Goal: Browse casually

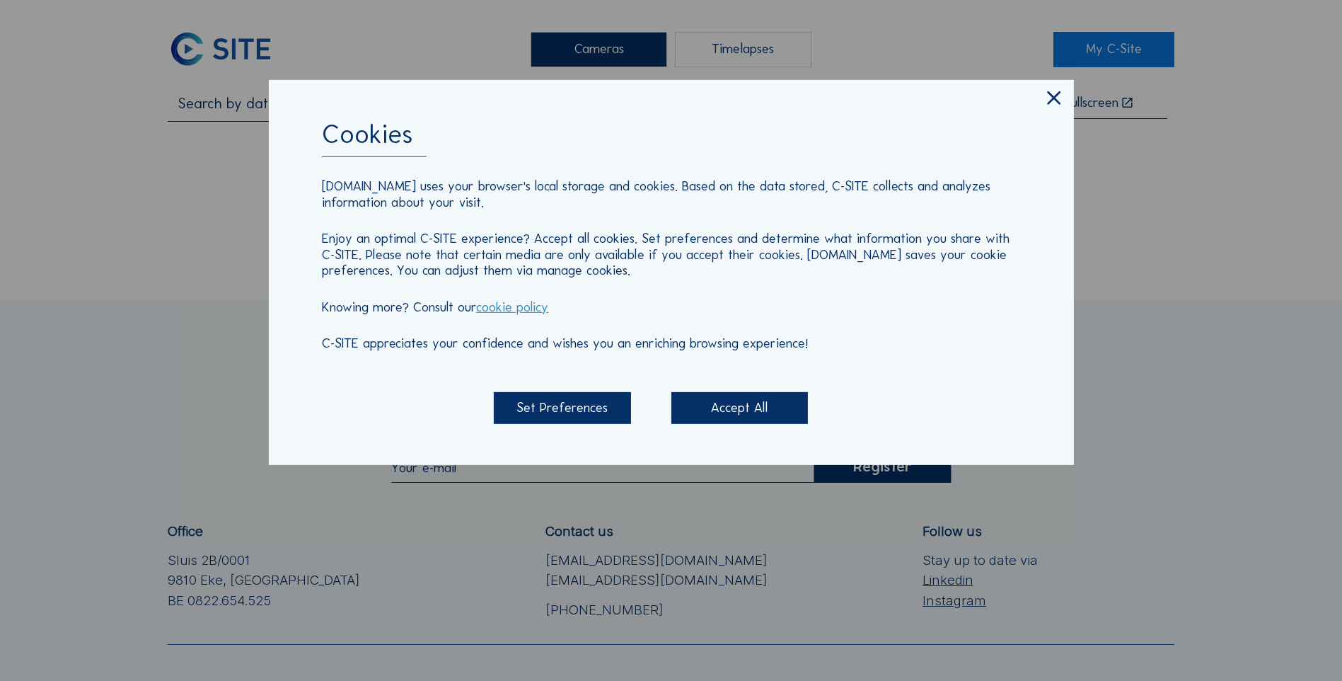
click at [1064, 92] on icon at bounding box center [1054, 98] width 23 height 23
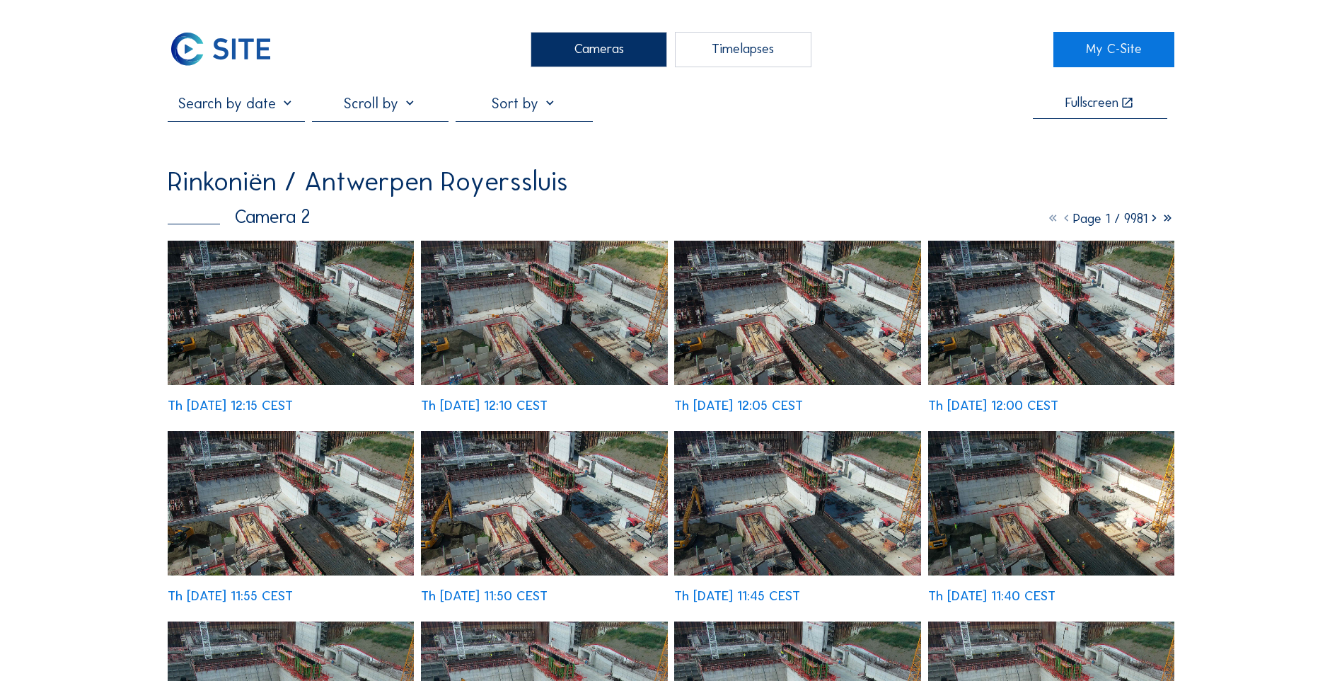
click at [265, 317] on img at bounding box center [291, 313] width 246 height 144
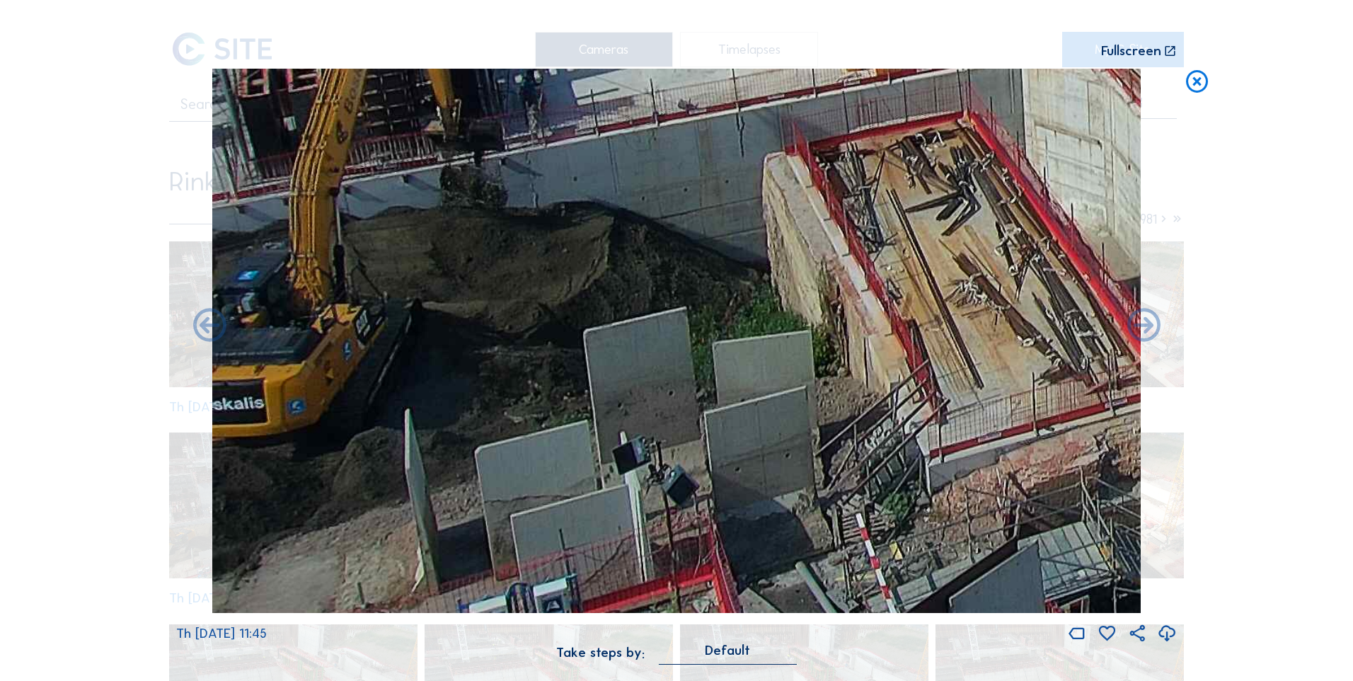
drag, startPoint x: 655, startPoint y: 401, endPoint x: 1090, endPoint y: 260, distance: 458.3
click at [1090, 260] on img at bounding box center [676, 341] width 928 height 545
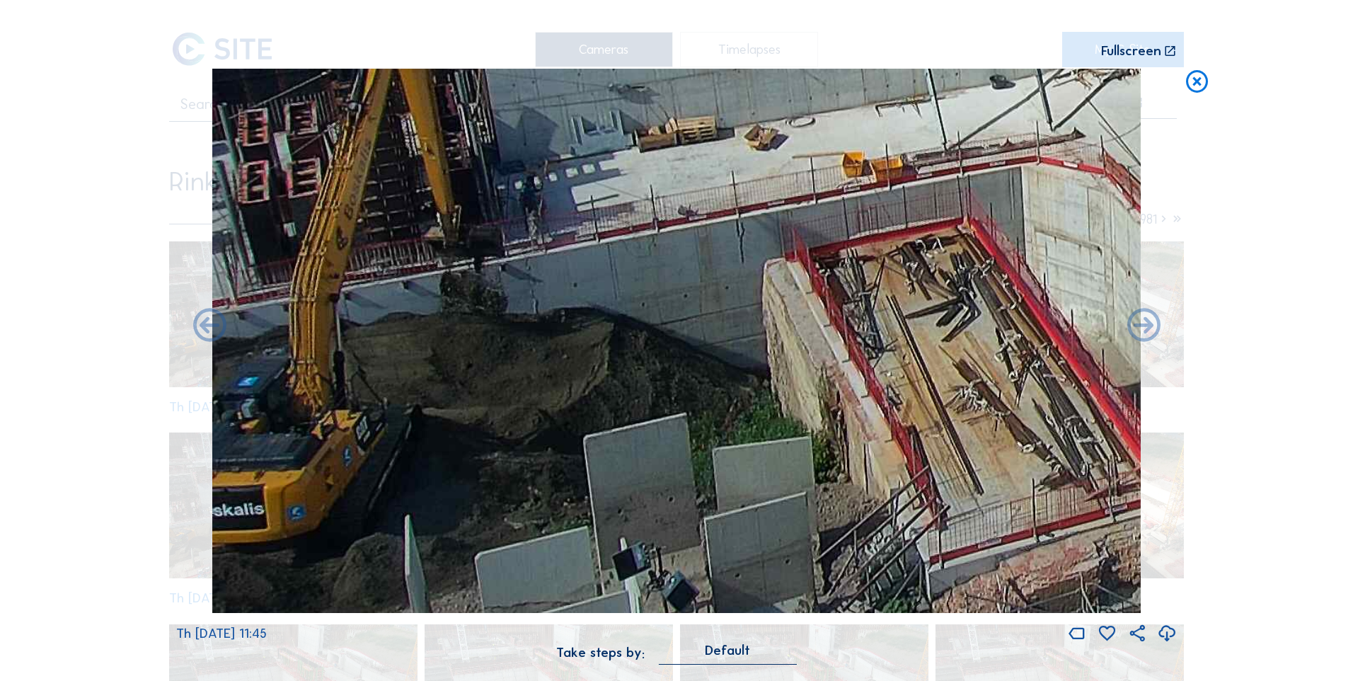
drag, startPoint x: 769, startPoint y: 328, endPoint x: 875, endPoint y: 370, distance: 114.1
click at [875, 370] on img at bounding box center [676, 341] width 928 height 545
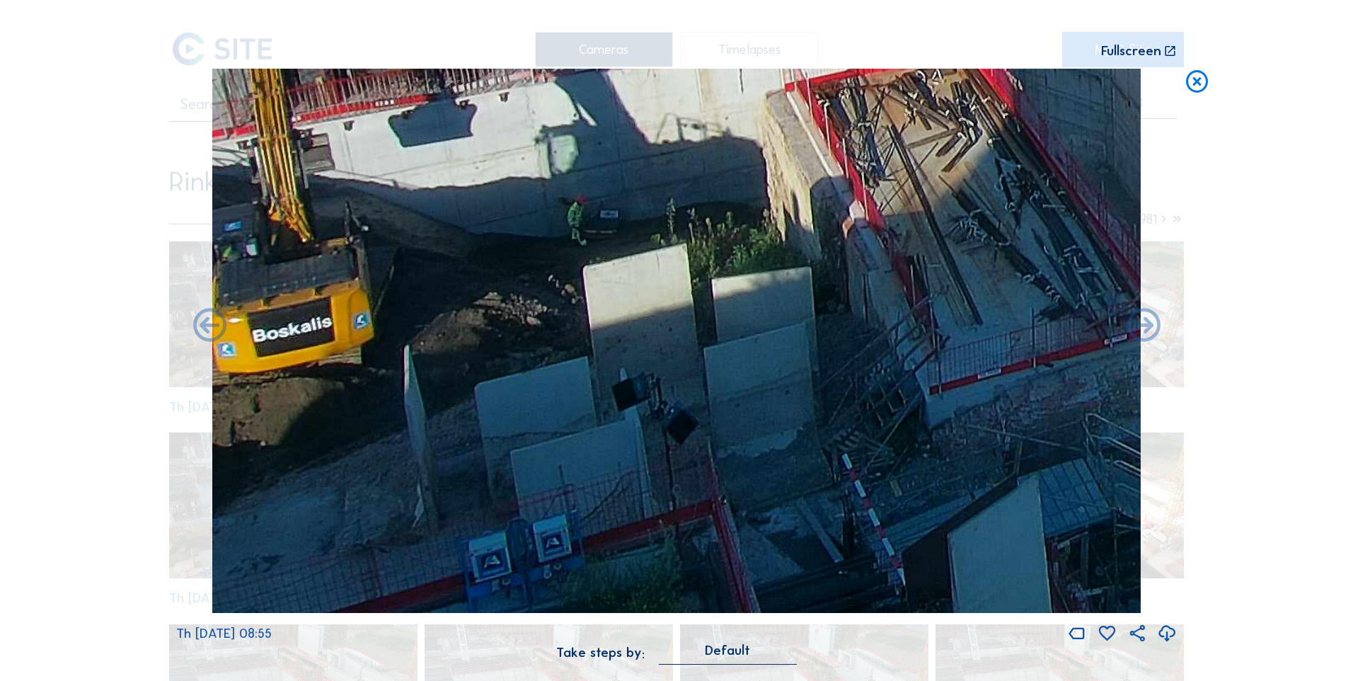
drag, startPoint x: 603, startPoint y: 392, endPoint x: 986, endPoint y: 108, distance: 477.0
click at [986, 108] on img at bounding box center [676, 341] width 928 height 545
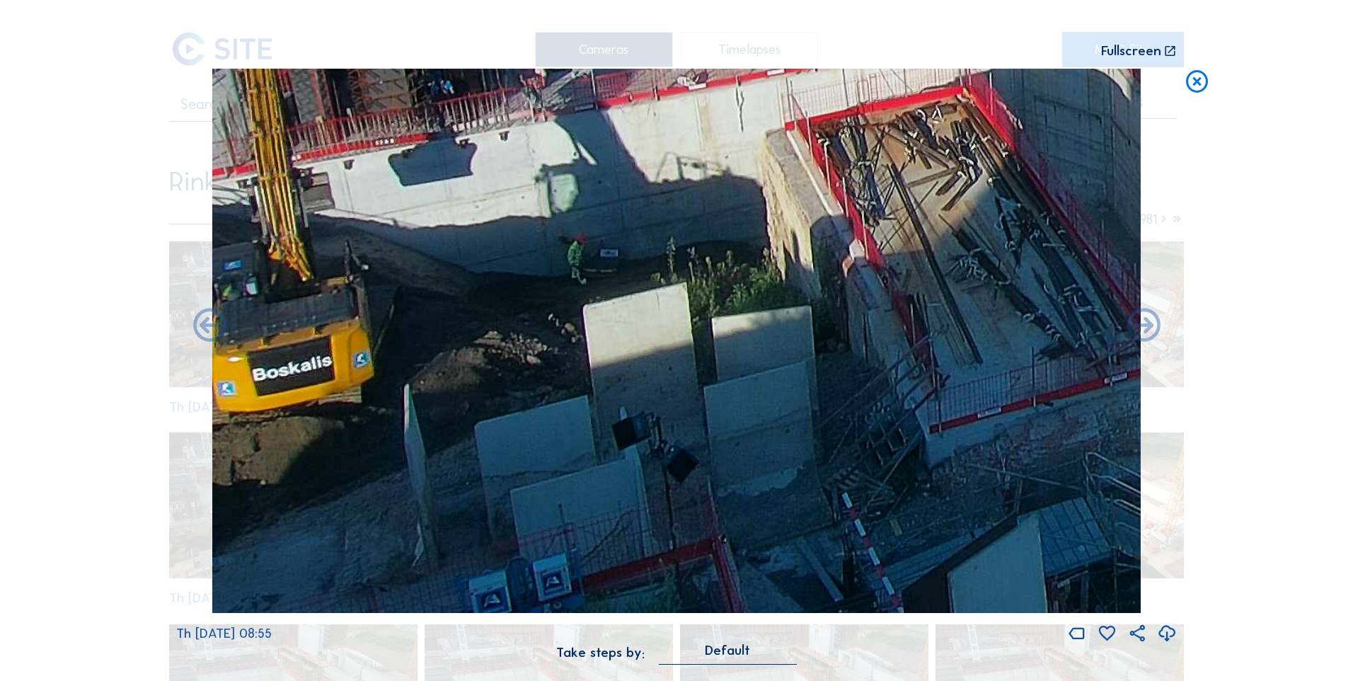
drag, startPoint x: 871, startPoint y: 238, endPoint x: 876, endPoint y: 260, distance: 23.2
click at [876, 260] on img at bounding box center [676, 341] width 928 height 545
click at [815, 278] on img at bounding box center [676, 341] width 928 height 545
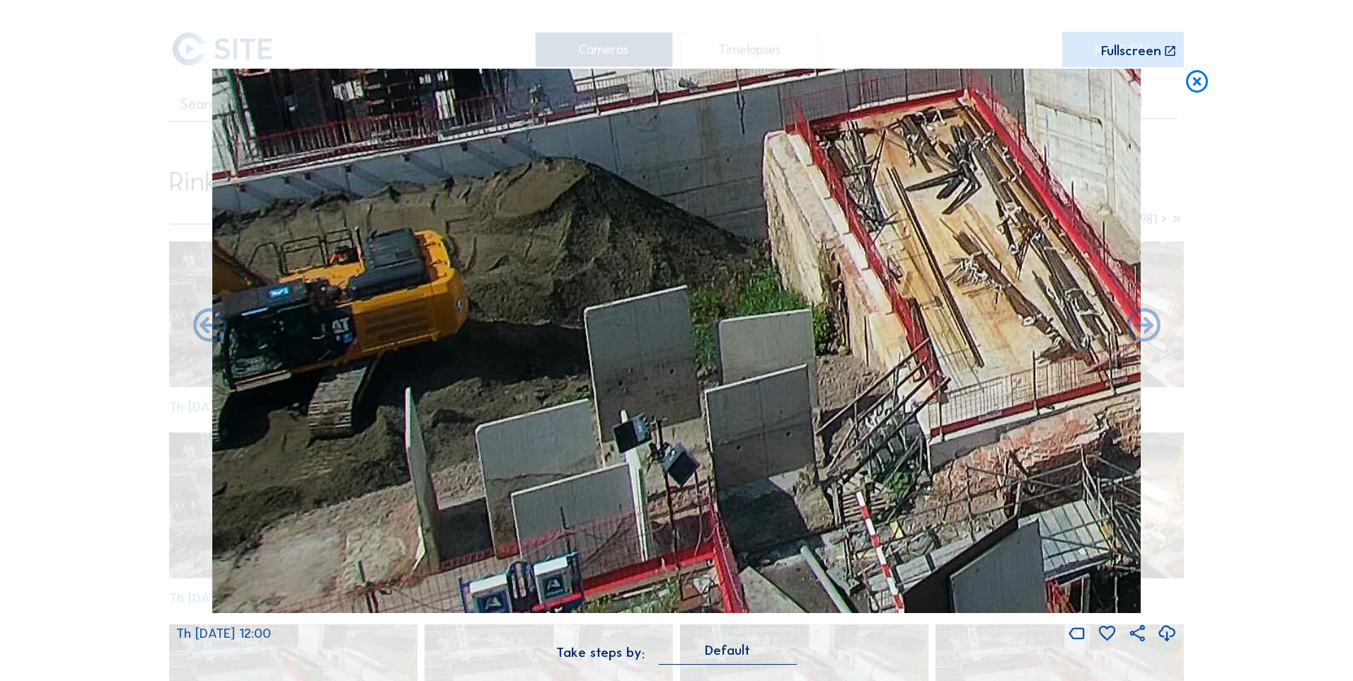
drag, startPoint x: 534, startPoint y: 323, endPoint x: 882, endPoint y: 326, distance: 348.2
click at [887, 326] on img at bounding box center [676, 341] width 928 height 545
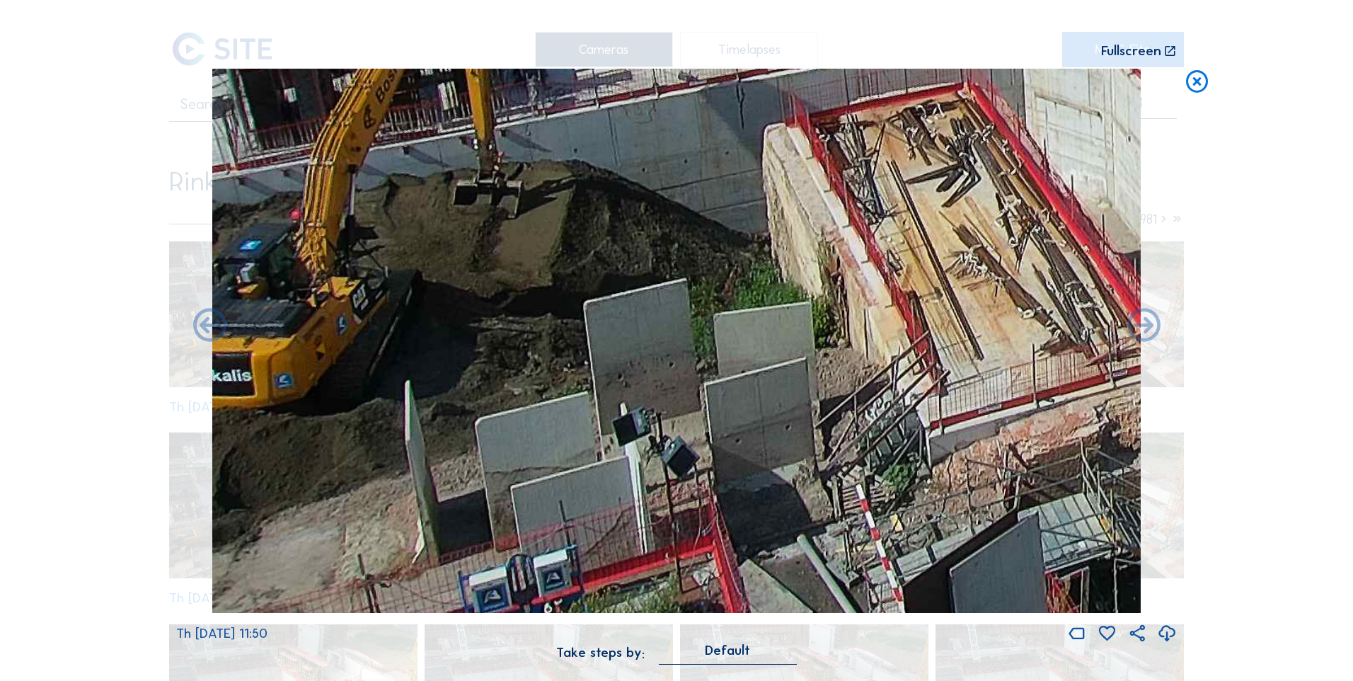
drag, startPoint x: 514, startPoint y: 379, endPoint x: 826, endPoint y: 370, distance: 312.2
click at [826, 370] on img at bounding box center [676, 341] width 928 height 545
